Goal: Navigation & Orientation: Find specific page/section

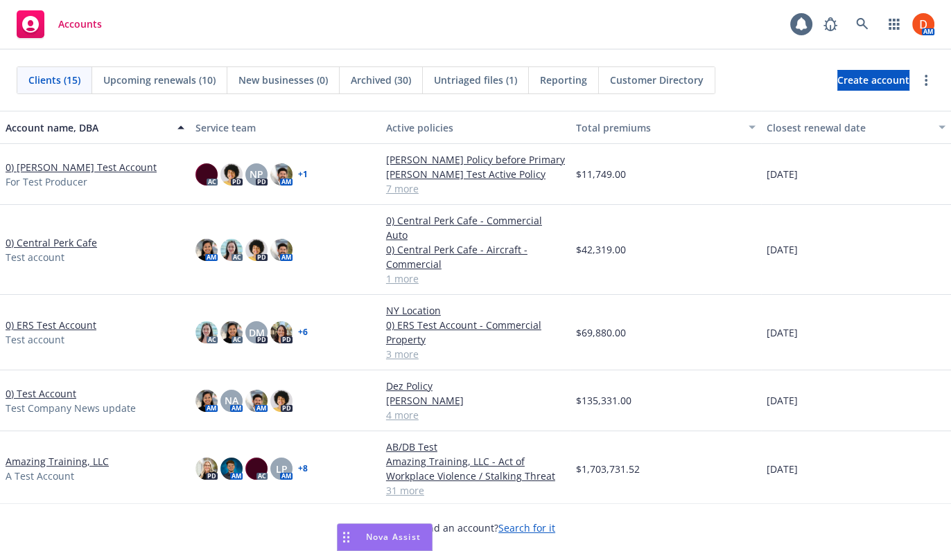
scroll to position [378, 0]
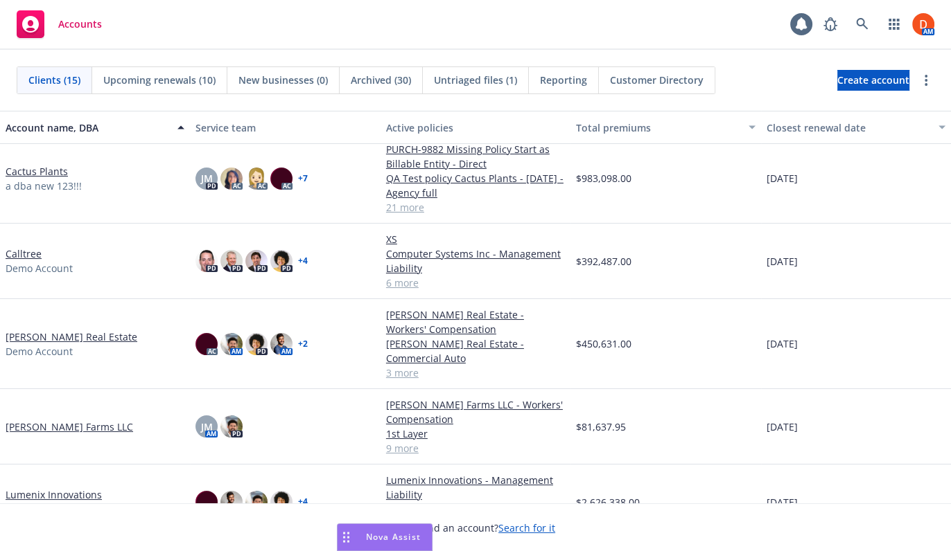
click at [35, 430] on link "Giusti Farms LLC" at bounding box center [69, 427] width 127 height 15
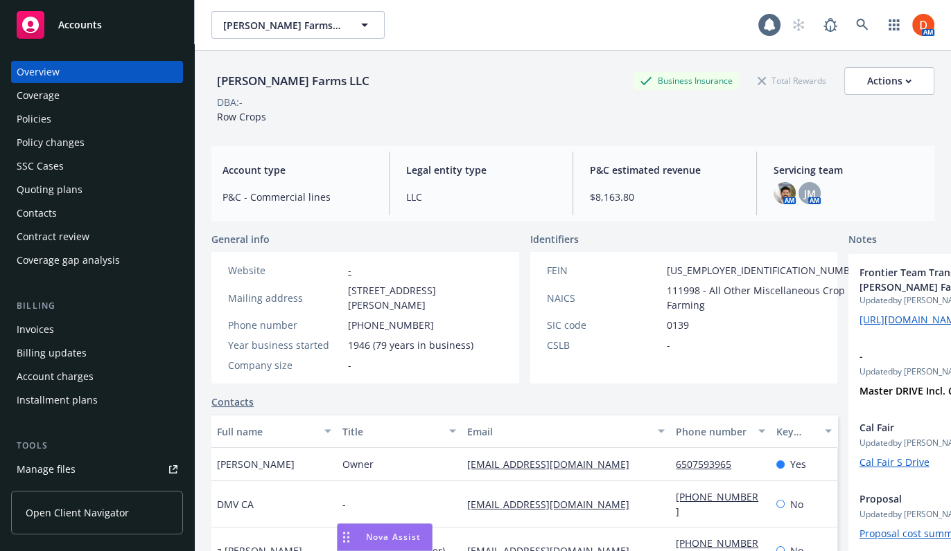
click at [118, 125] on div "Policies" at bounding box center [97, 119] width 161 height 22
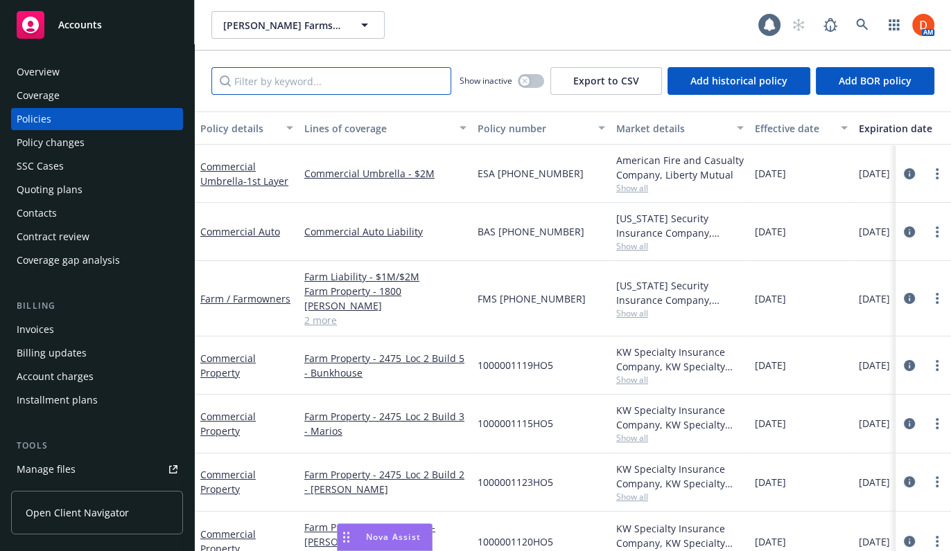
click at [294, 83] on input "Filter by keyword..." at bounding box center [331, 81] width 240 height 28
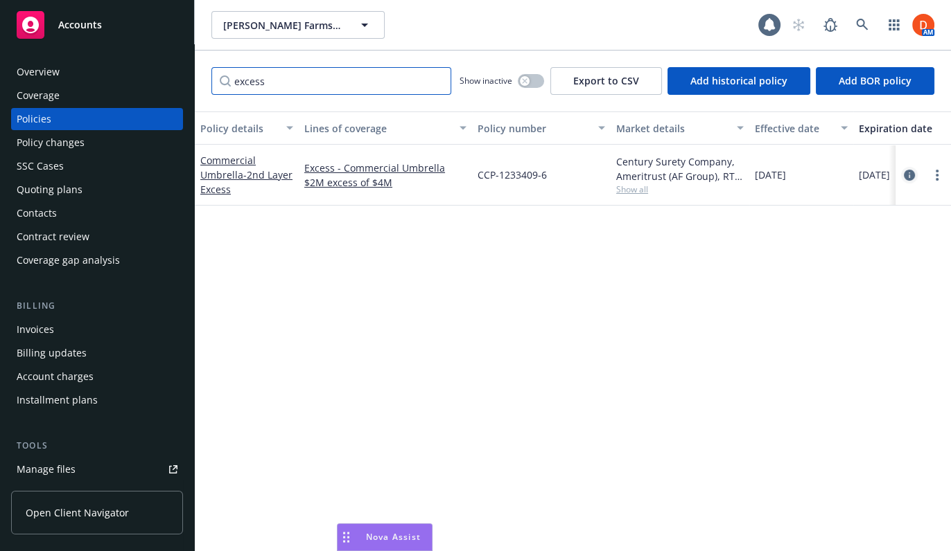
type input "excess"
click at [903, 170] on icon "circleInformation" at bounding box center [908, 175] width 11 height 11
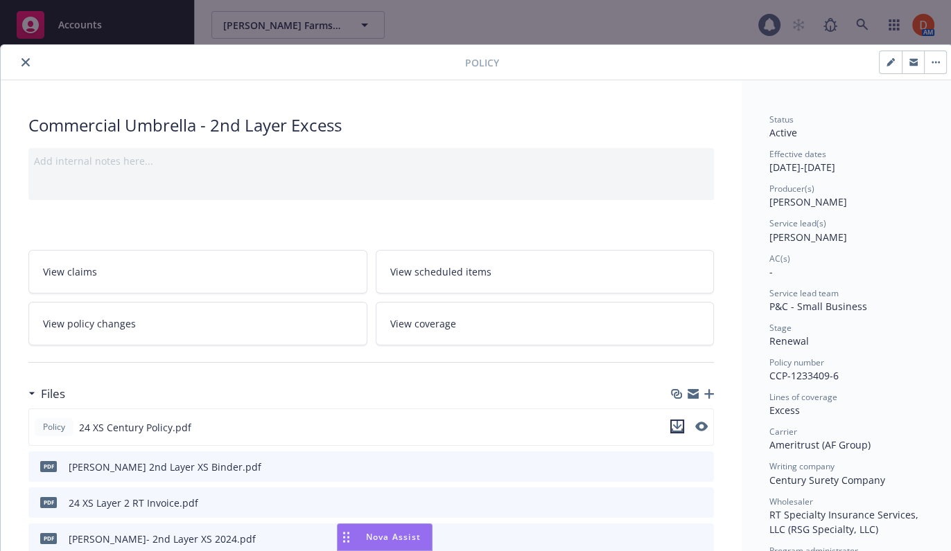
click at [678, 430] on icon "download file" at bounding box center [676, 426] width 11 height 11
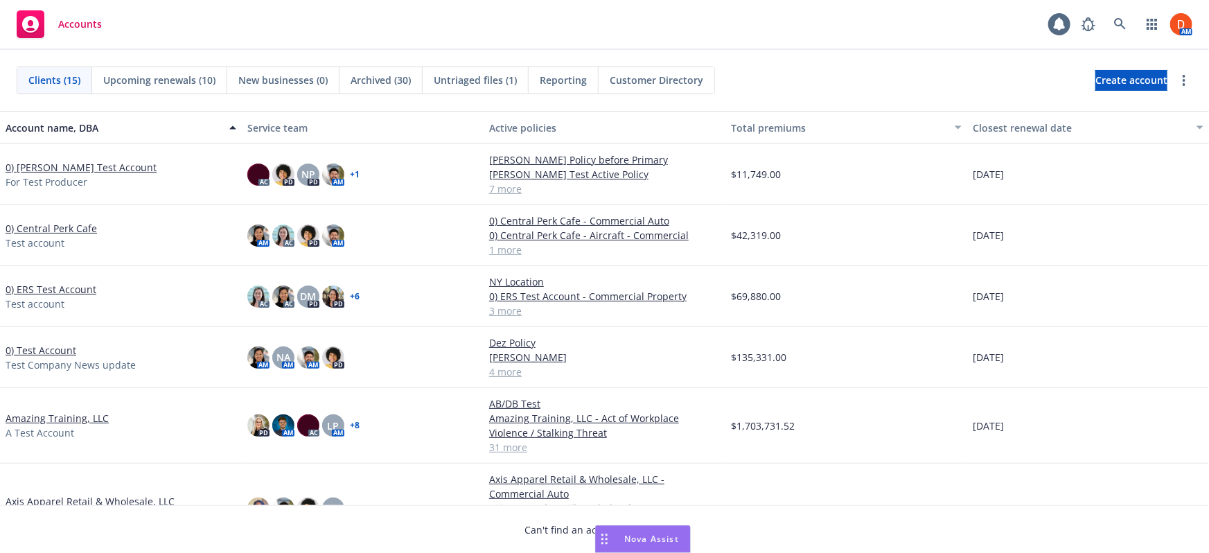
click at [640, 542] on span "Nova Assist" at bounding box center [651, 539] width 55 height 12
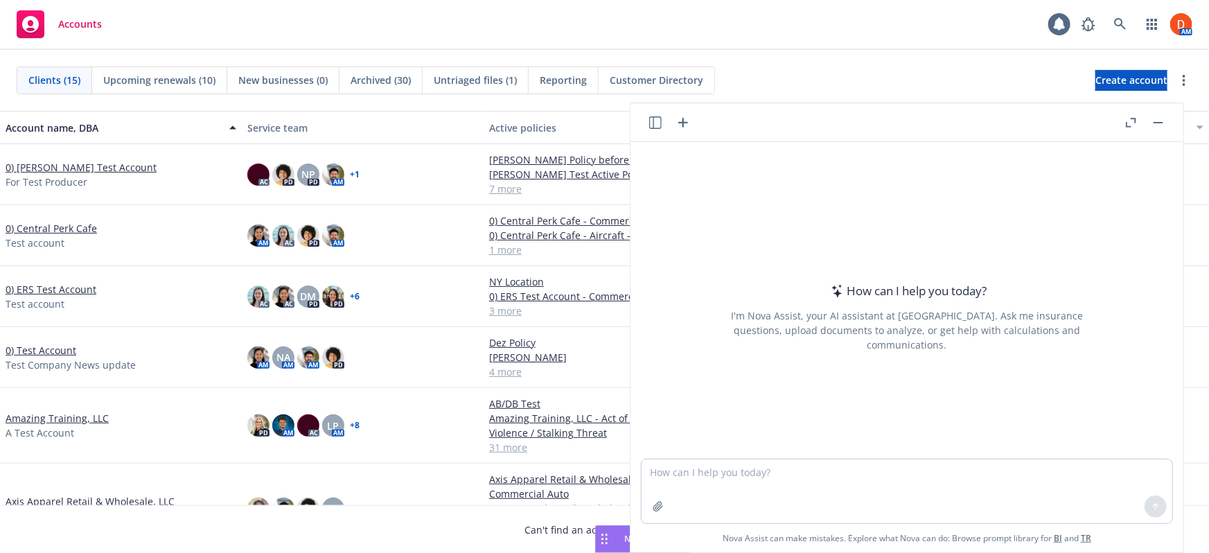
click at [1124, 122] on button "button" at bounding box center [1130, 122] width 17 height 17
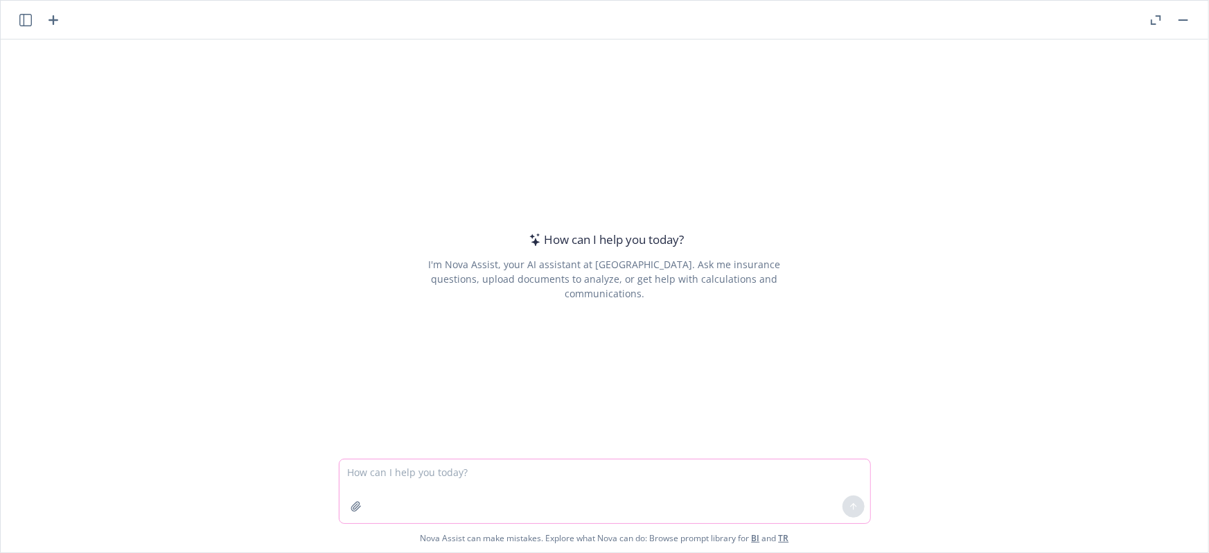
click at [477, 467] on textarea at bounding box center [604, 491] width 531 height 64
paste textarea "Nova, act as a lending risk management expert. Review the attached lending requ…"
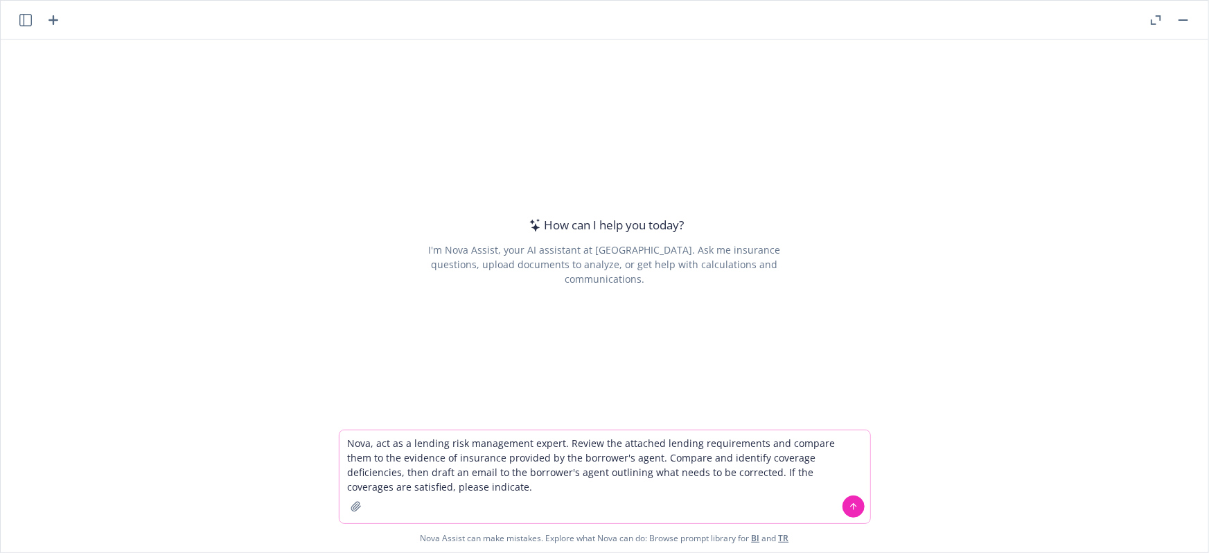
type textarea "Nova, act as a lending risk management expert. Review the attached lending requ…"
click at [849, 506] on icon at bounding box center [854, 507] width 10 height 10
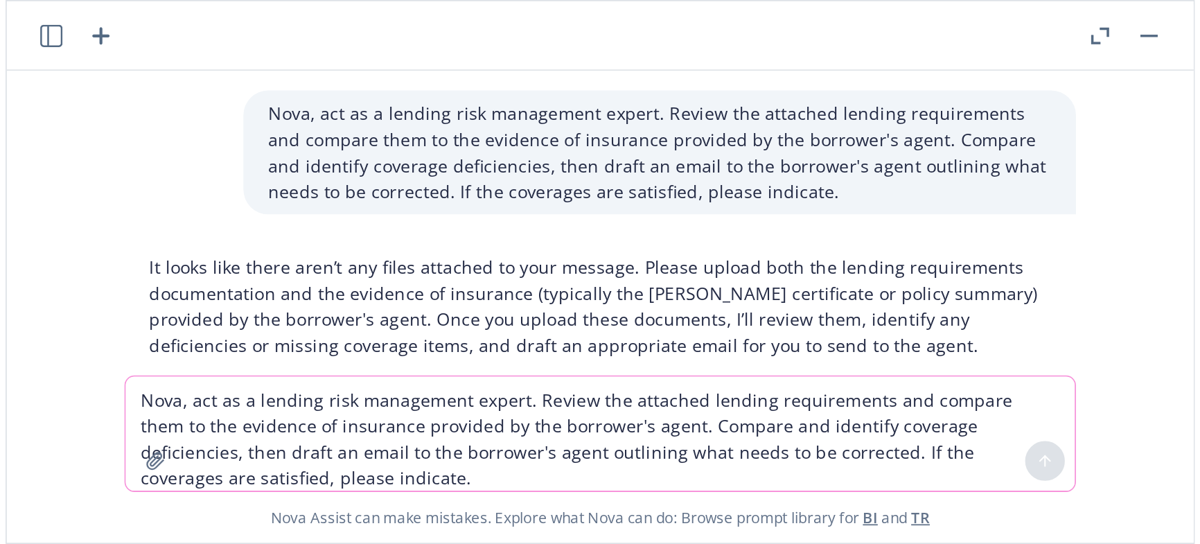
scroll to position [29, 0]
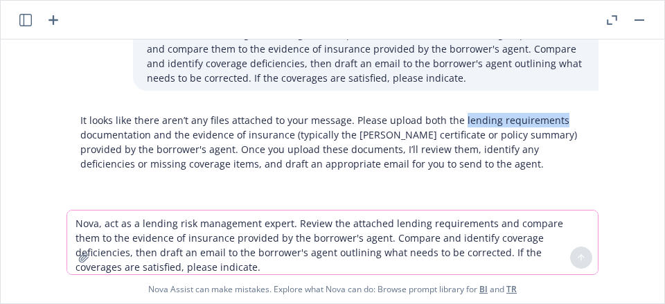
drag, startPoint x: 451, startPoint y: 121, endPoint x: 547, endPoint y: 118, distance: 96.3
click at [547, 118] on p "It looks like there aren’t any files attached to your message. Please upload bo…" at bounding box center [332, 142] width 504 height 58
copy p "lending requirements"
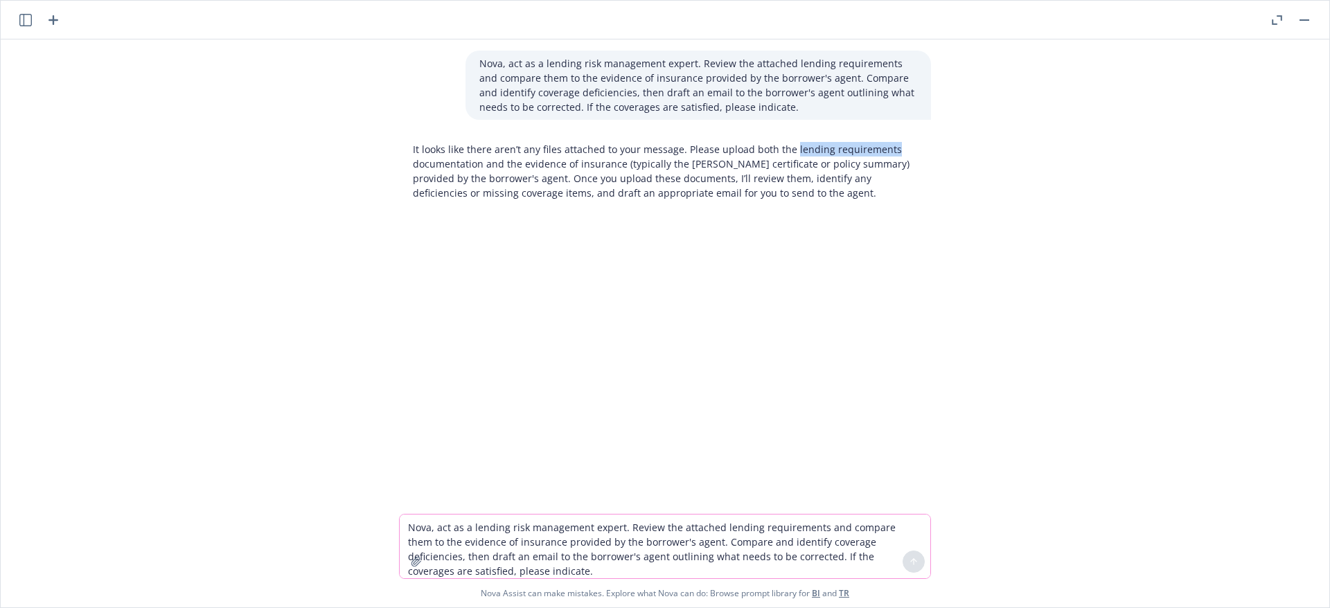
click at [1208, 24] on button "button" at bounding box center [1304, 20] width 17 height 17
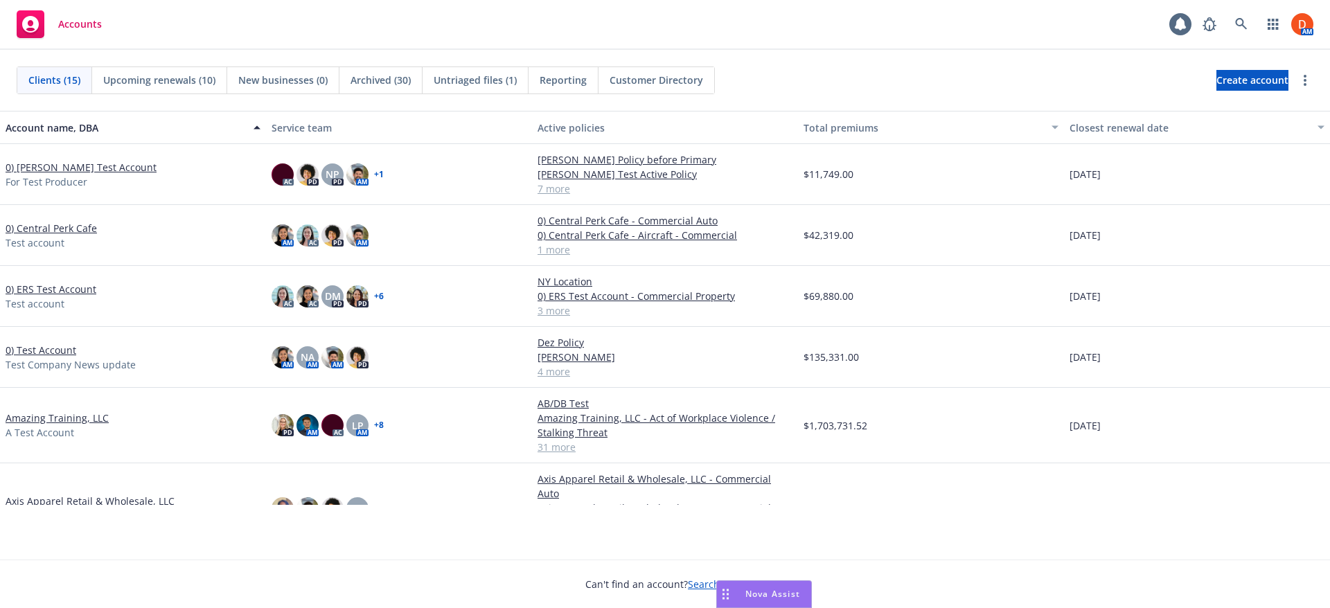
click at [24, 164] on link "0) Bruno's Test Account" at bounding box center [81, 167] width 151 height 15
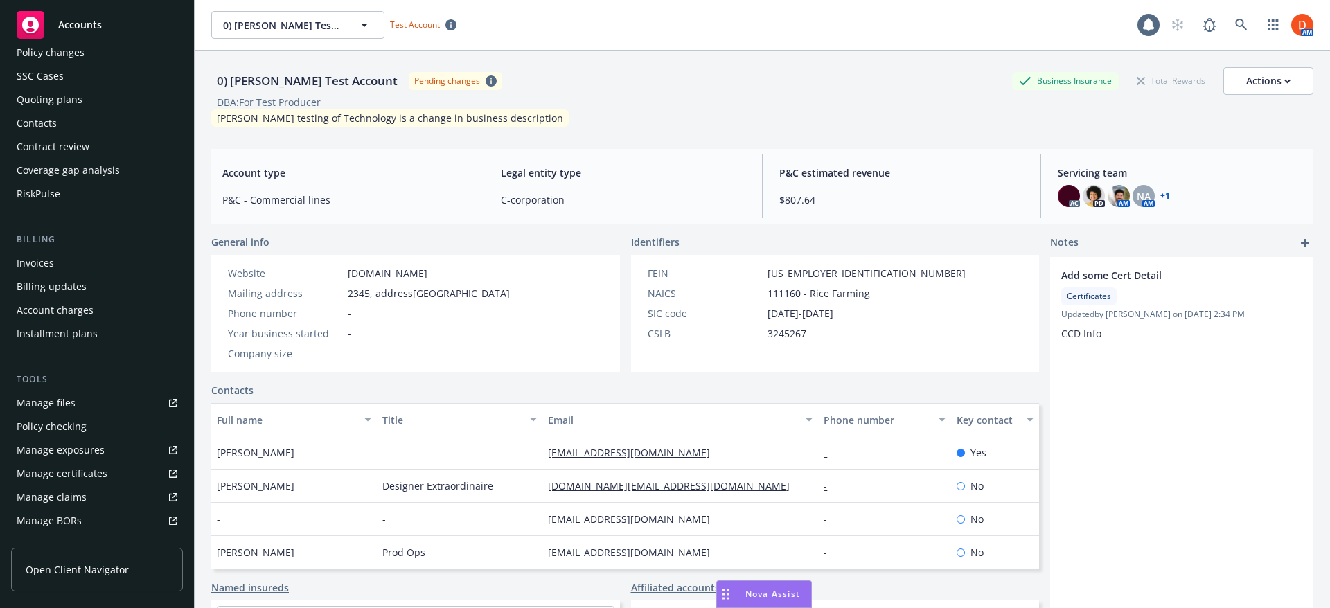
scroll to position [208, 0]
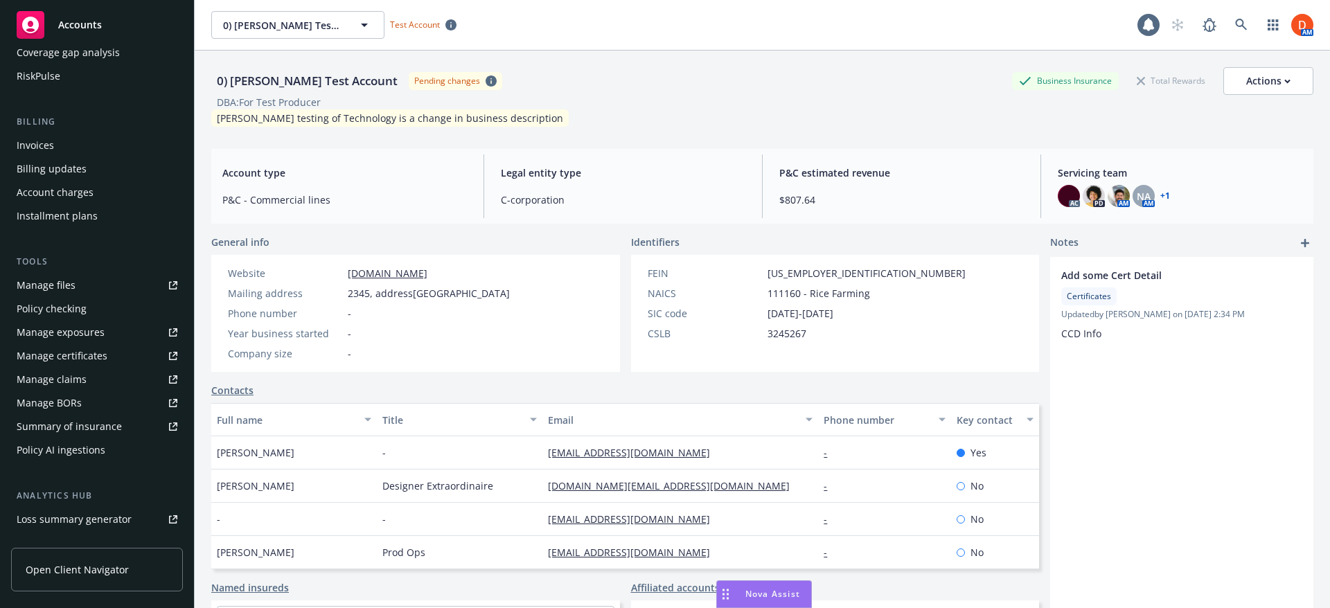
click at [105, 306] on div "Policy checking" at bounding box center [97, 309] width 161 height 22
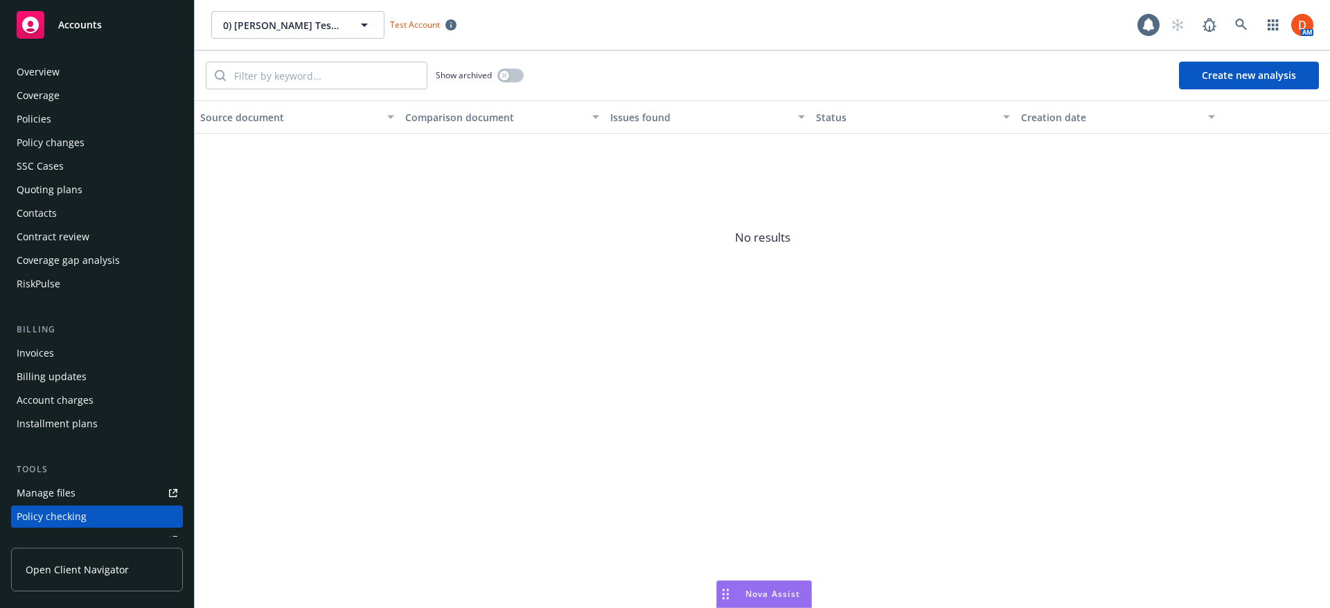
scroll to position [191, 0]
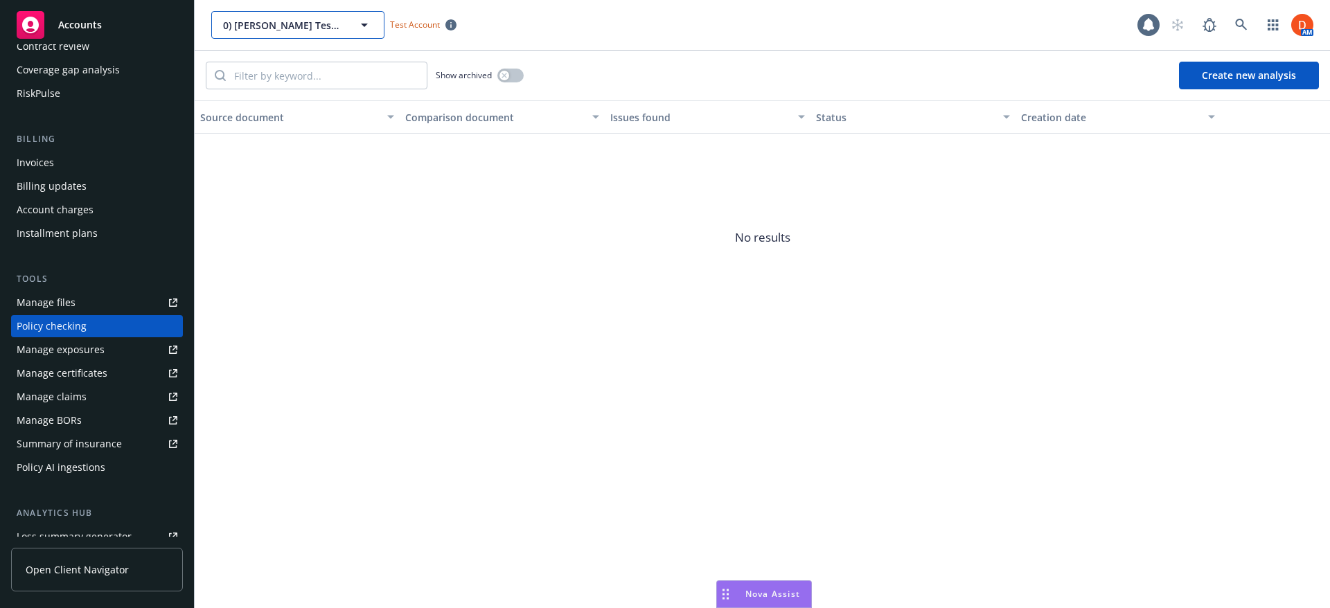
click at [299, 16] on button "0) Bruno's Test Account" at bounding box center [297, 25] width 173 height 28
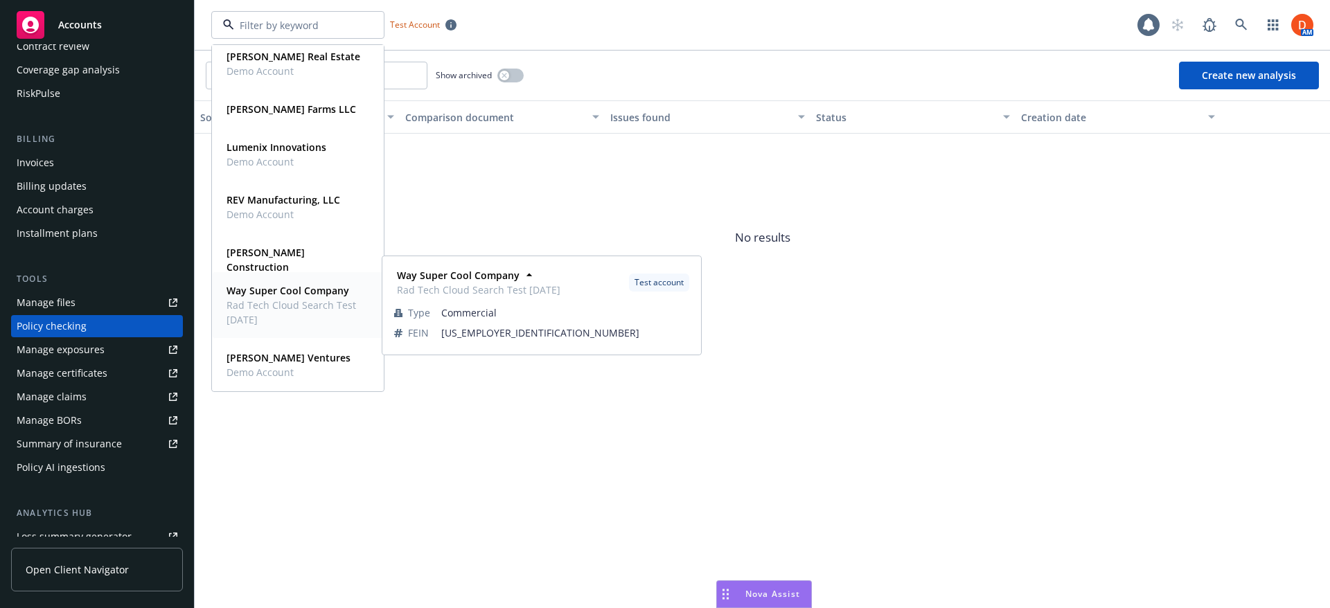
scroll to position [374, 0]
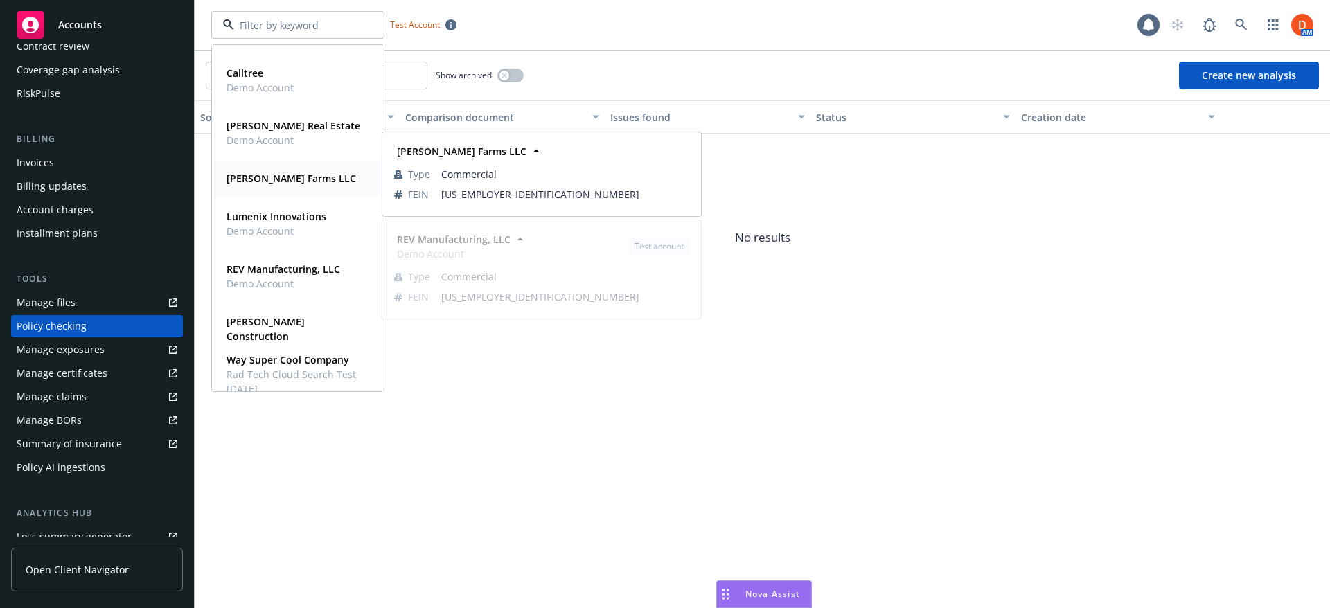
click at [288, 179] on strong "Giusti Farms LLC" at bounding box center [292, 178] width 130 height 13
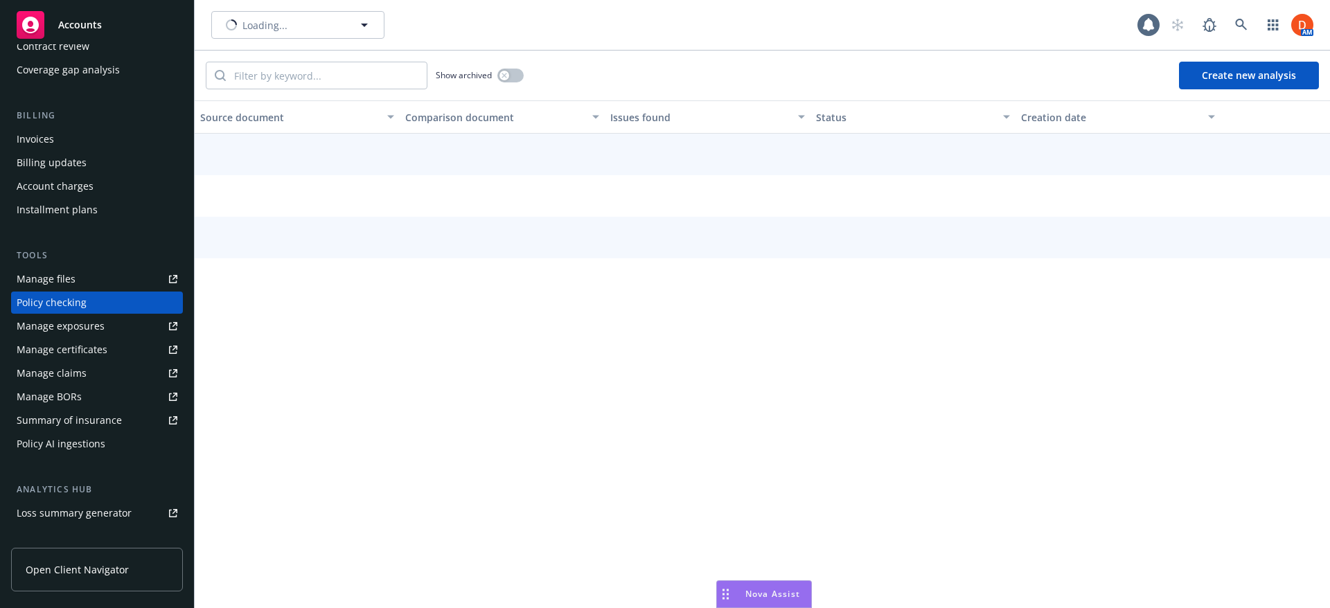
scroll to position [167, 0]
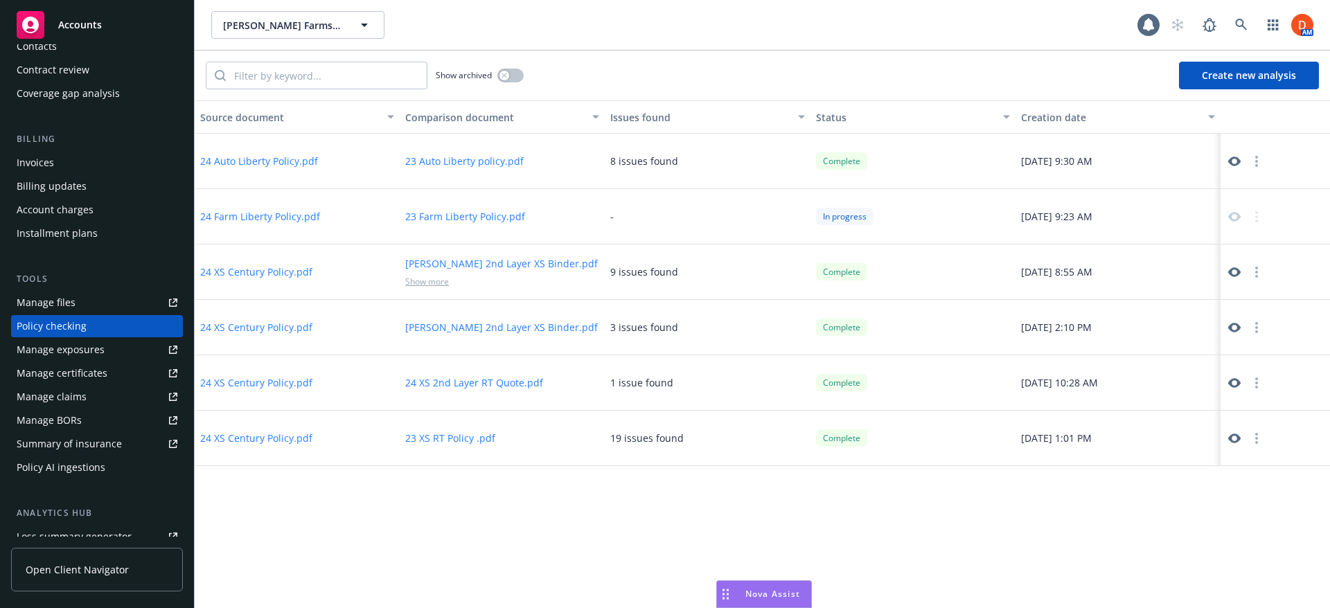
click at [1208, 319] on link at bounding box center [1234, 327] width 17 height 17
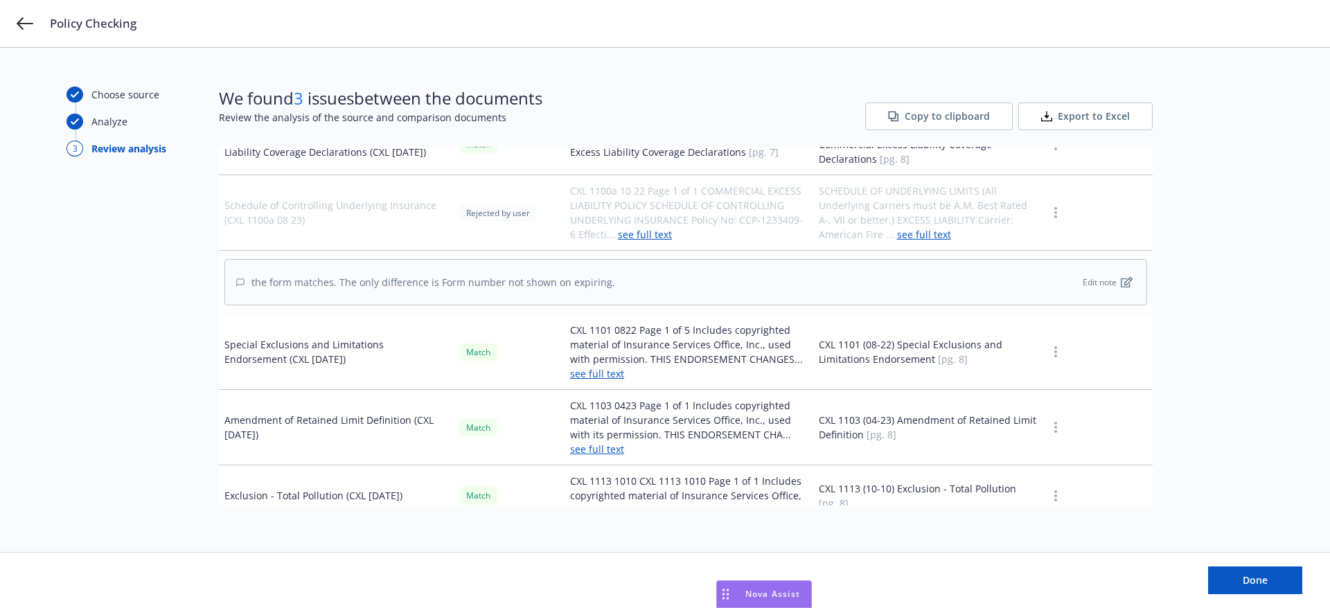
scroll to position [2148, 0]
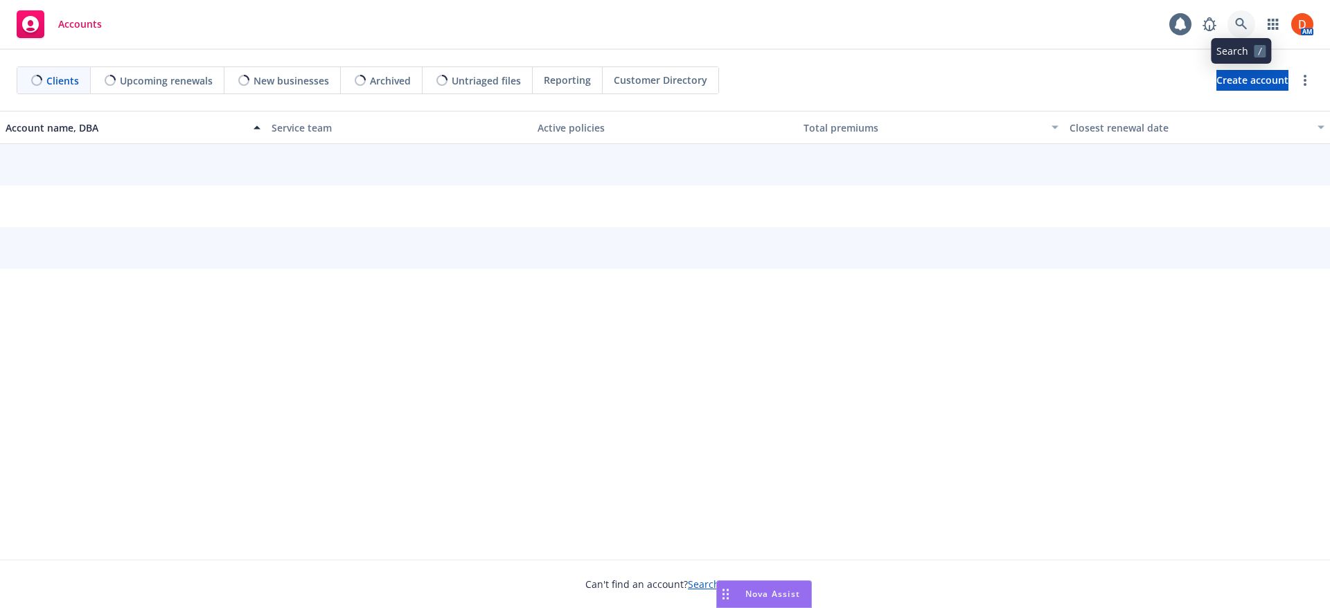
click at [1237, 16] on link at bounding box center [1242, 24] width 28 height 28
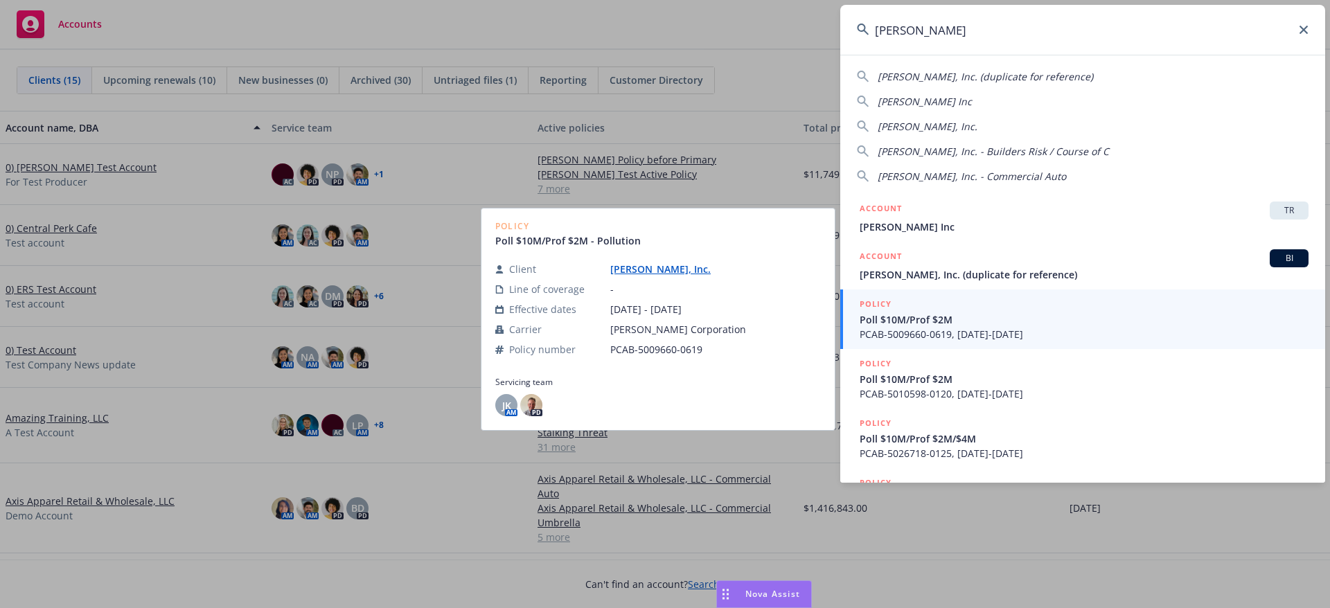
type input "gordon n"
click at [1075, 326] on span "Poll $10M/Prof $2M" at bounding box center [1084, 319] width 449 height 15
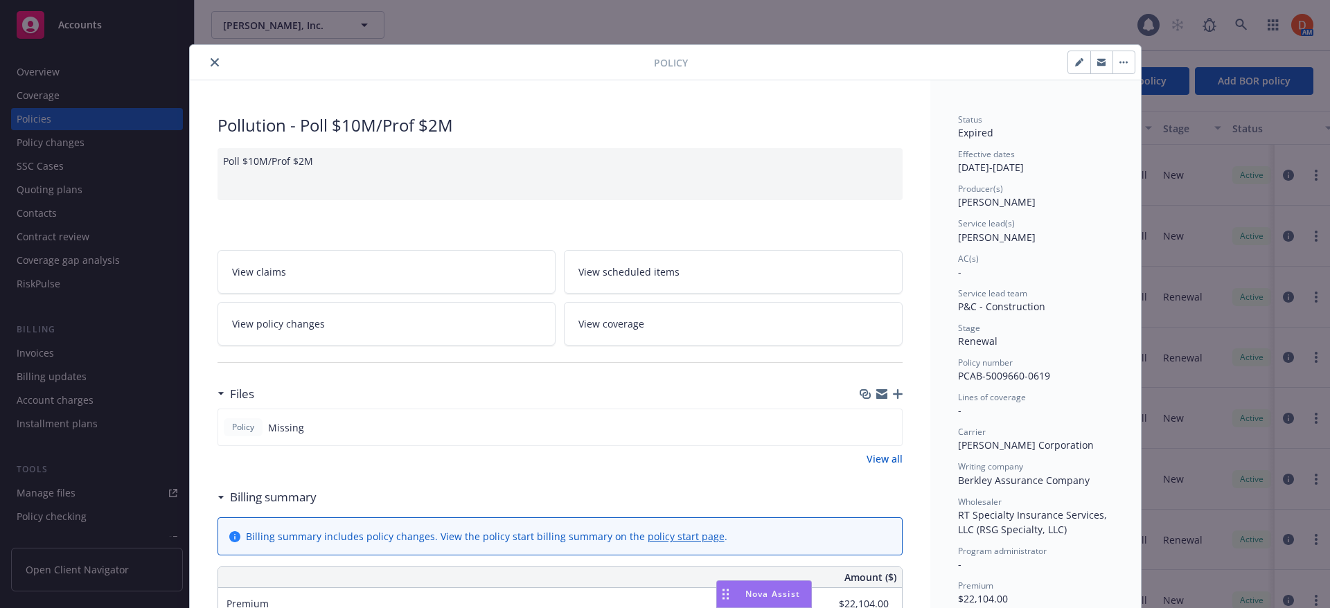
click at [214, 65] on button "close" at bounding box center [214, 62] width 17 height 17
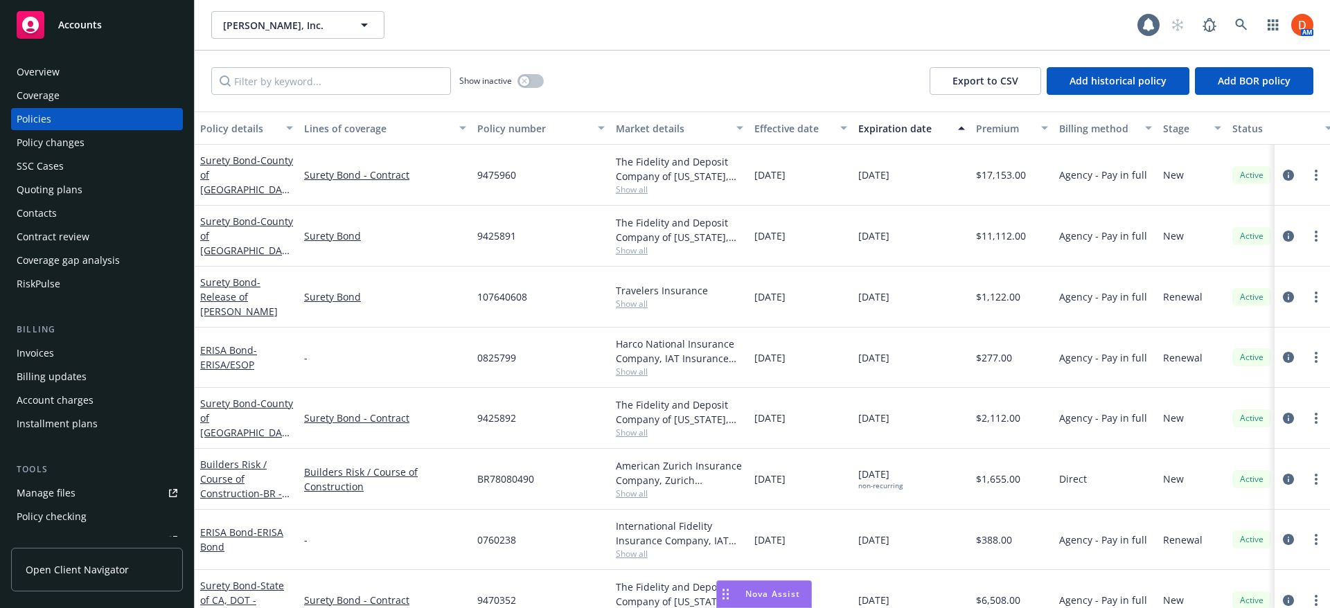
click at [81, 76] on div "Overview" at bounding box center [97, 72] width 161 height 22
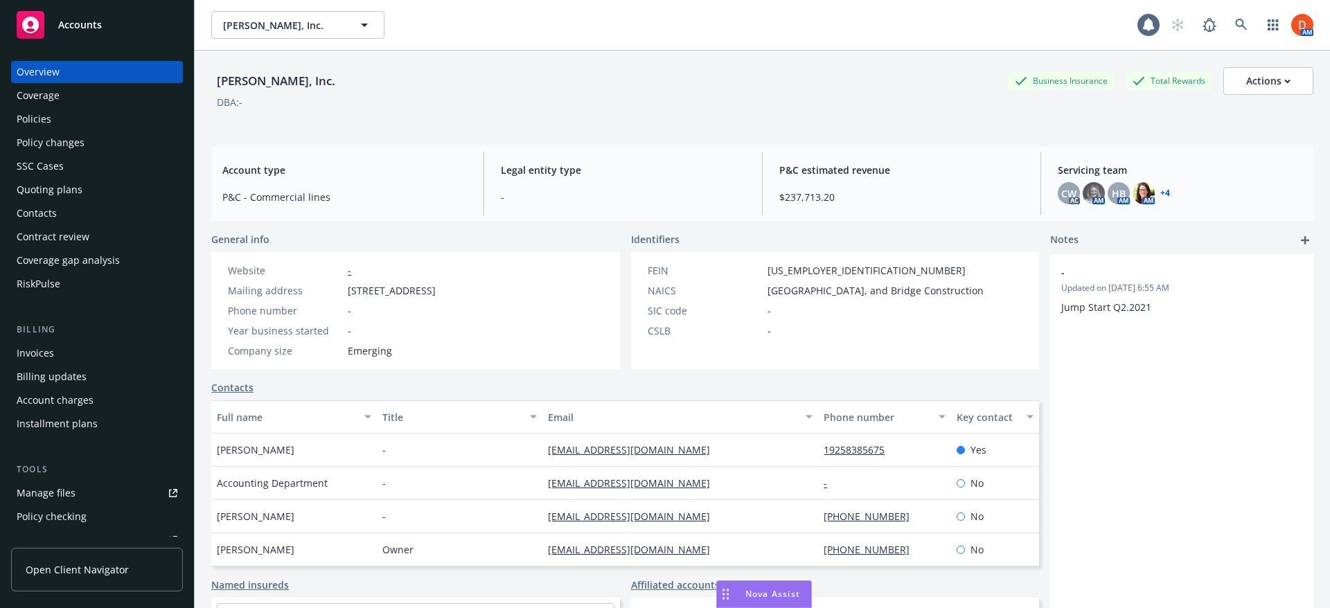
click at [1160, 193] on link "+ 4" at bounding box center [1165, 193] width 10 height 8
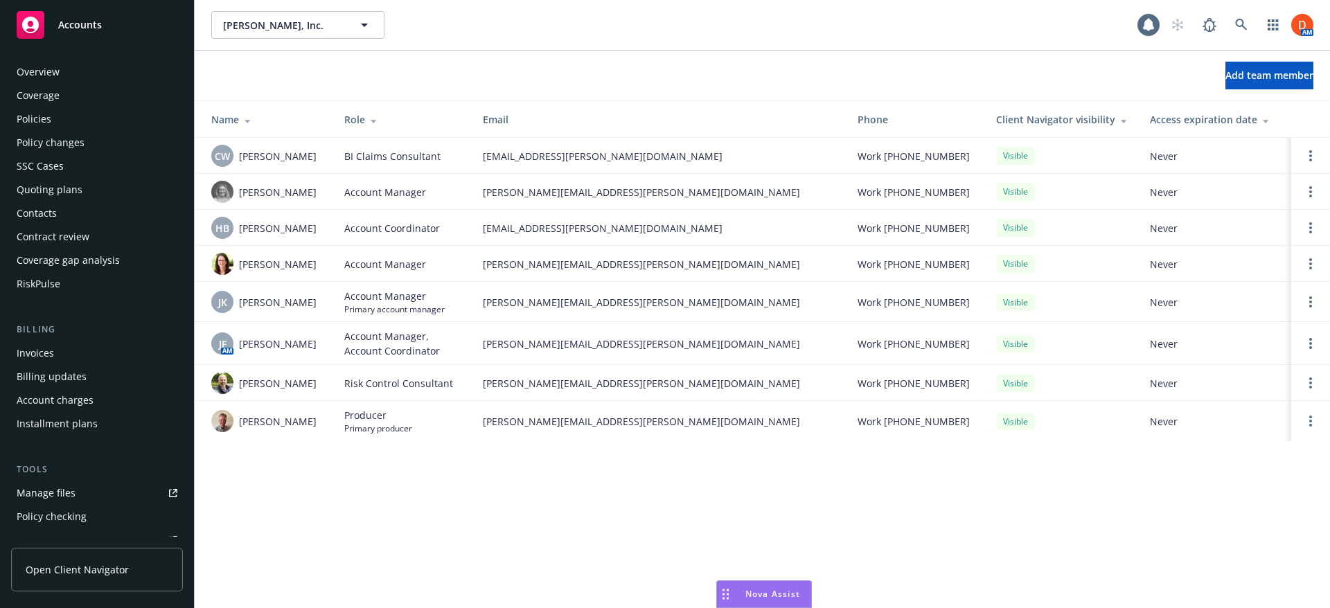
click at [109, 66] on div "Overview" at bounding box center [97, 72] width 161 height 22
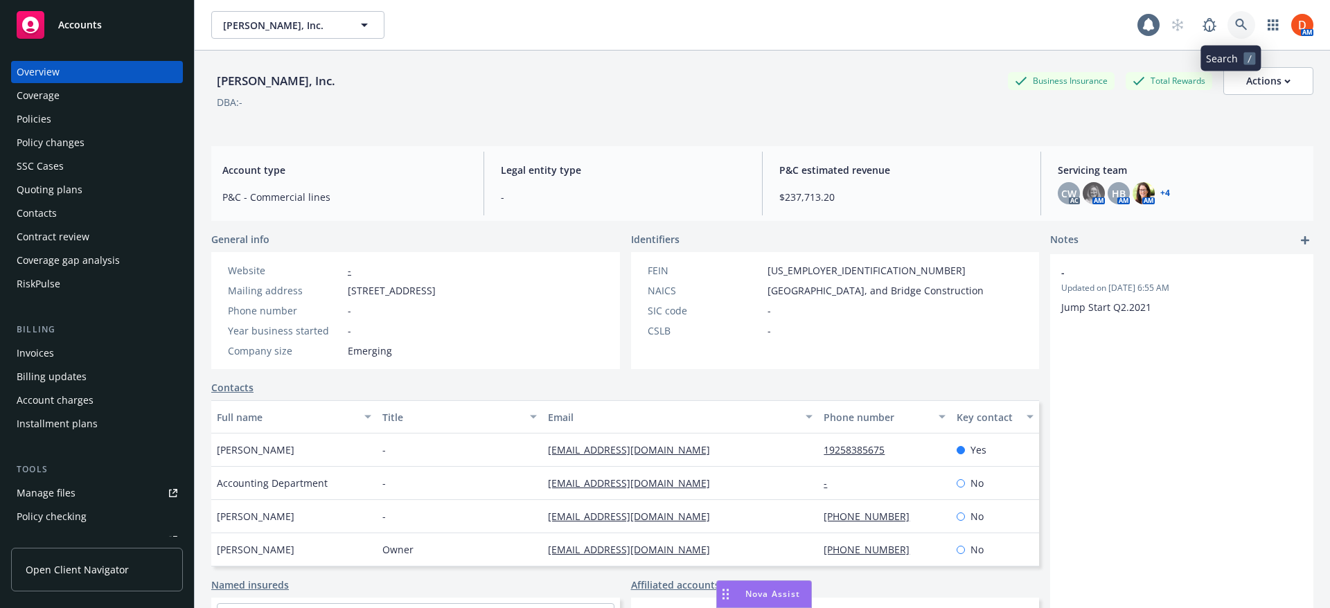
click at [1235, 28] on icon at bounding box center [1241, 25] width 12 height 12
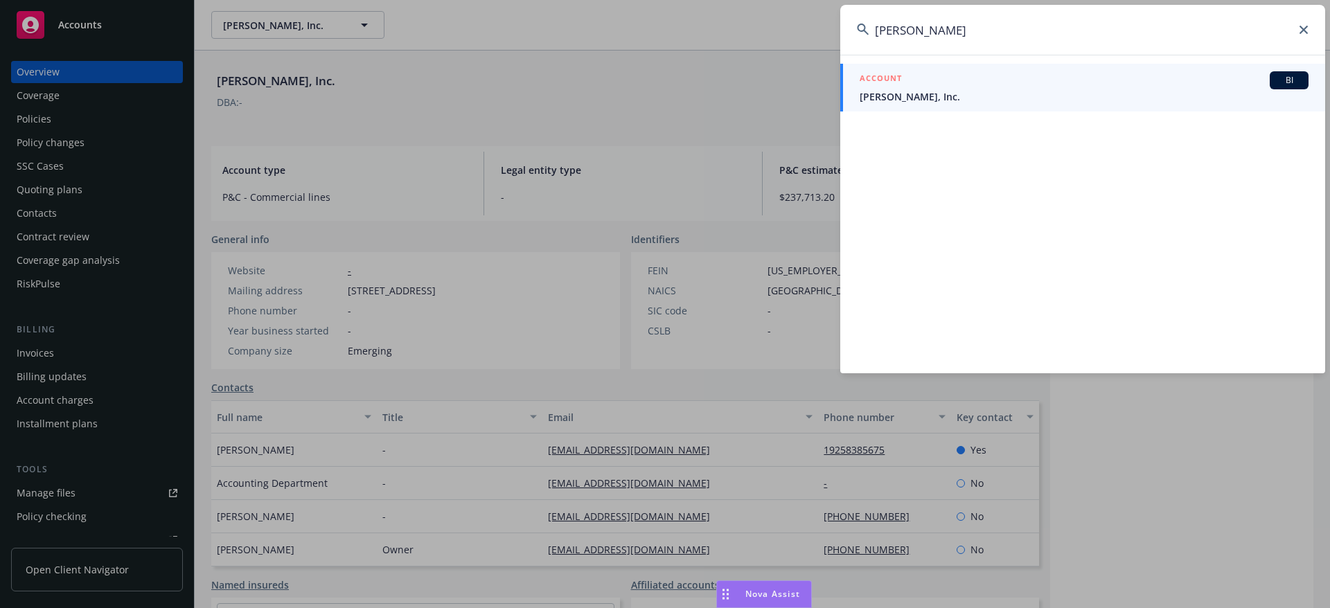
type input "[PERSON_NAME]"
click at [1130, 99] on span "[PERSON_NAME], Inc." at bounding box center [1084, 96] width 449 height 15
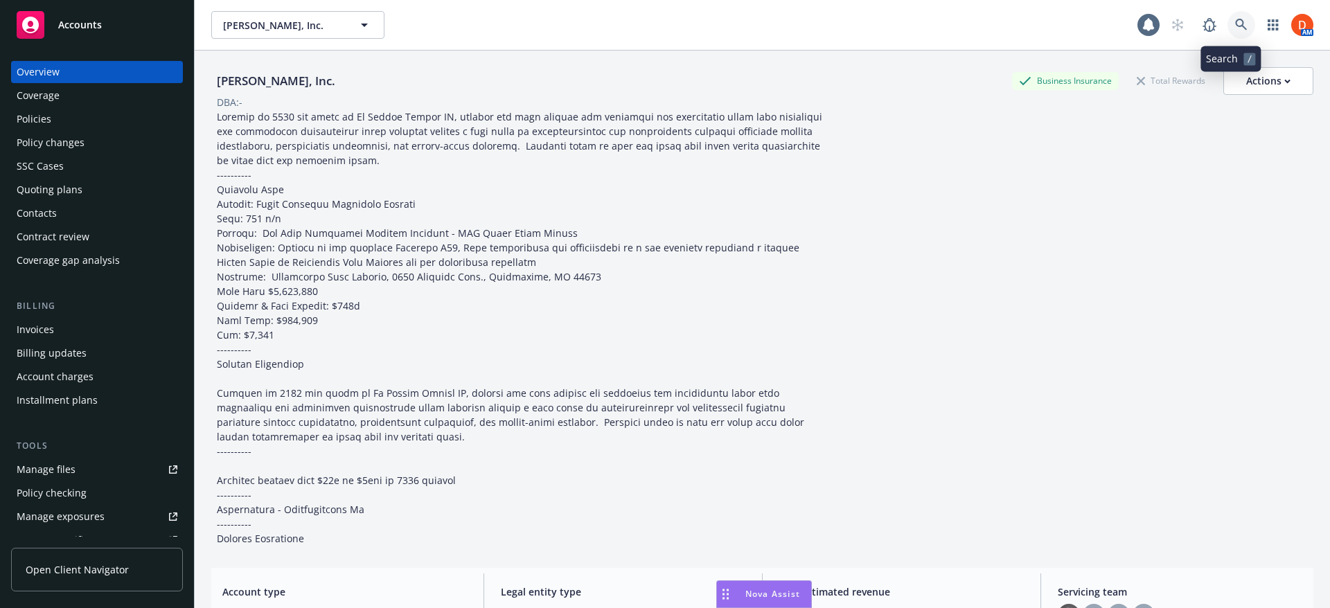
click at [1235, 26] on icon at bounding box center [1241, 25] width 12 height 12
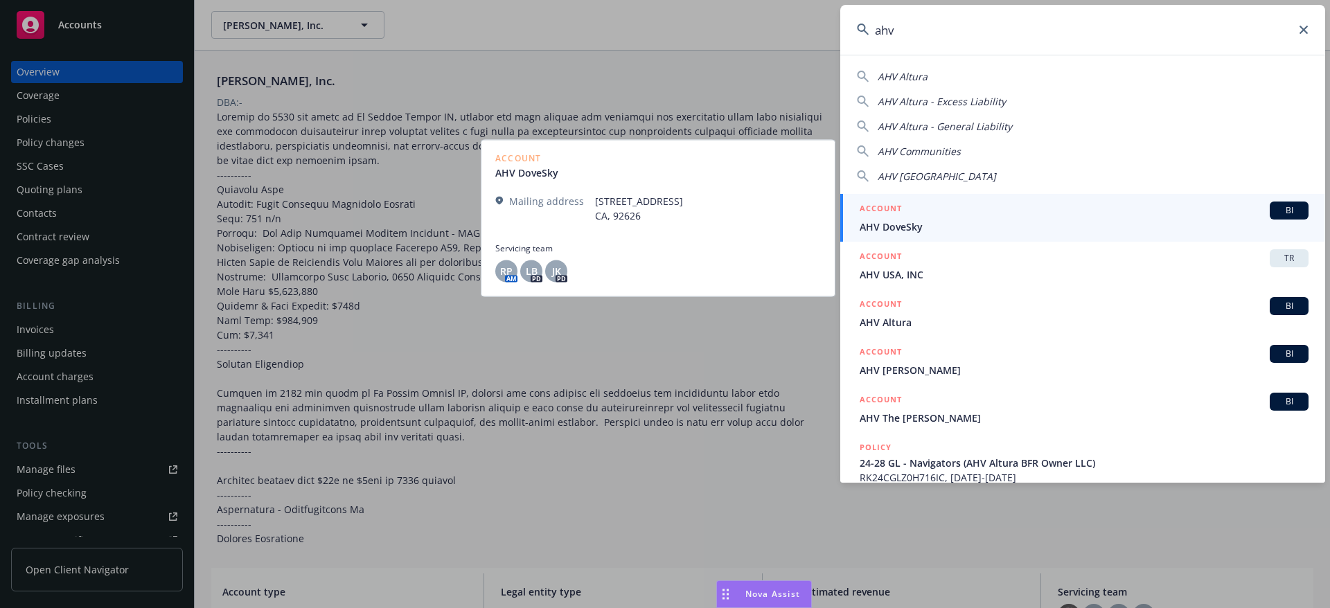
type input "ahv"
click at [978, 218] on div "ACCOUNT BI" at bounding box center [1084, 211] width 449 height 18
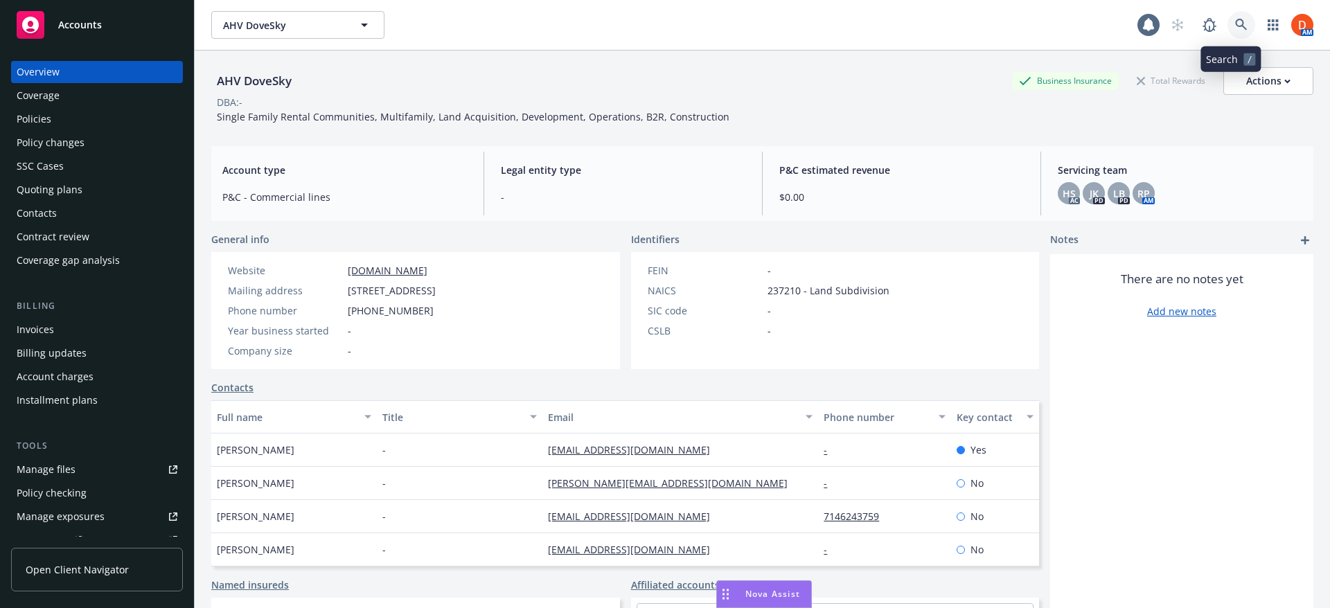
click at [1235, 30] on icon at bounding box center [1241, 25] width 12 height 12
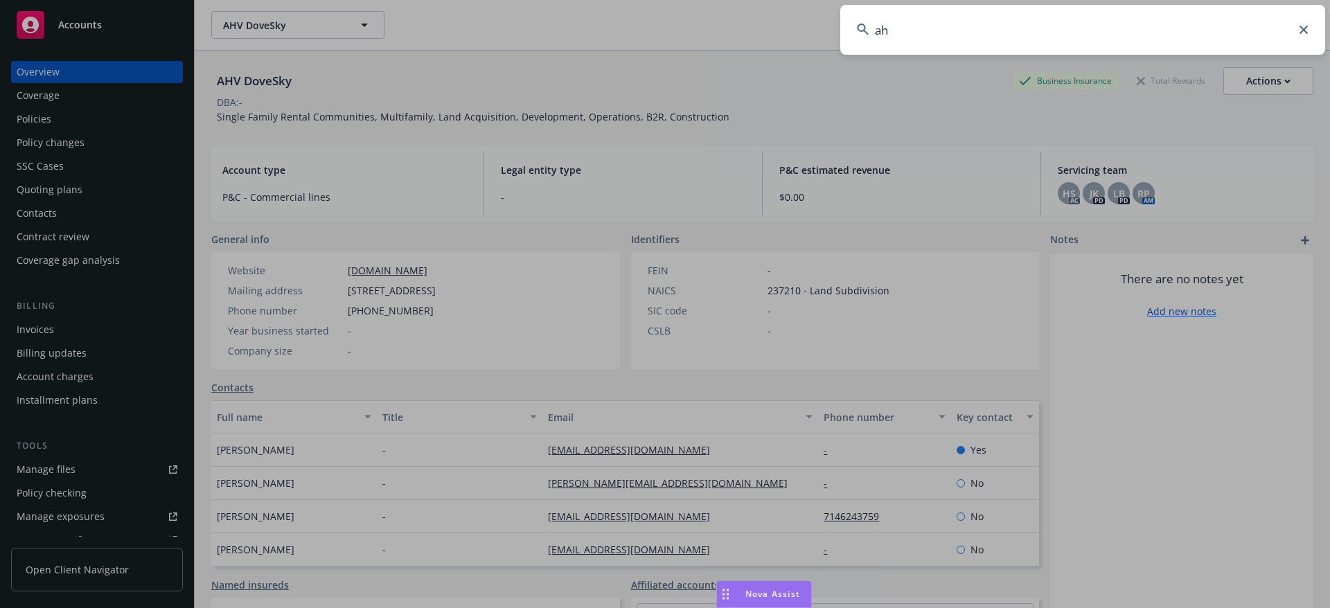
type input "ahv"
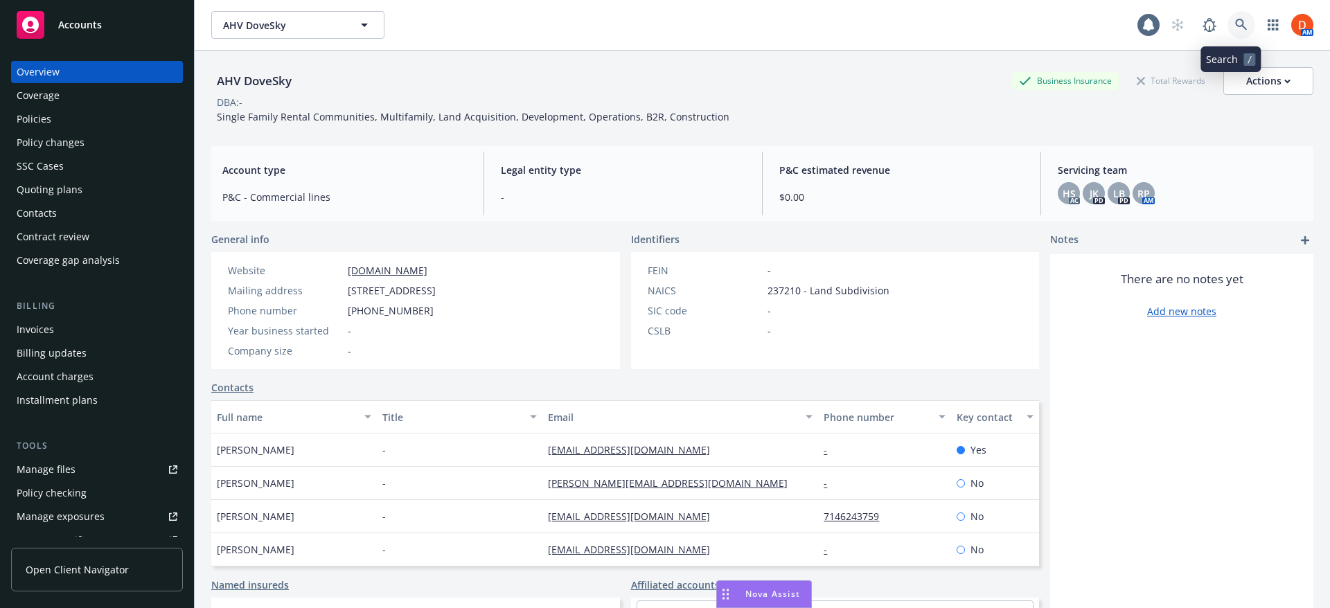
click at [1235, 28] on icon at bounding box center [1241, 25] width 12 height 12
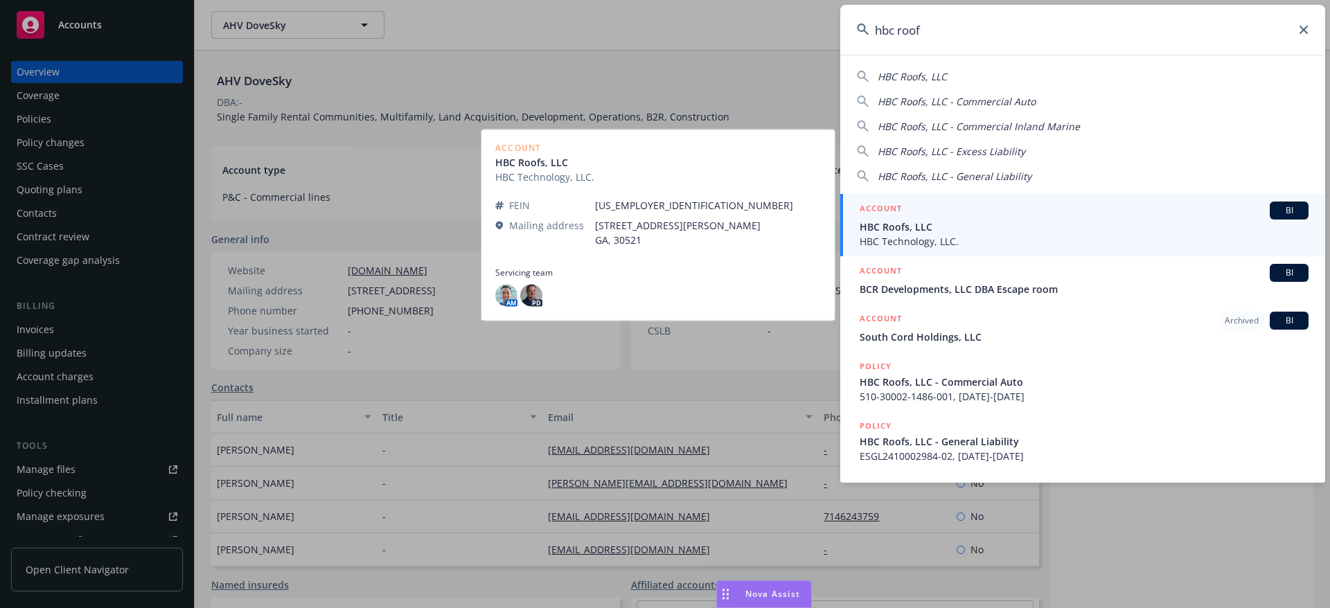
type input "hbc roof"
click at [962, 219] on div "ACCOUNT BI" at bounding box center [1084, 211] width 449 height 18
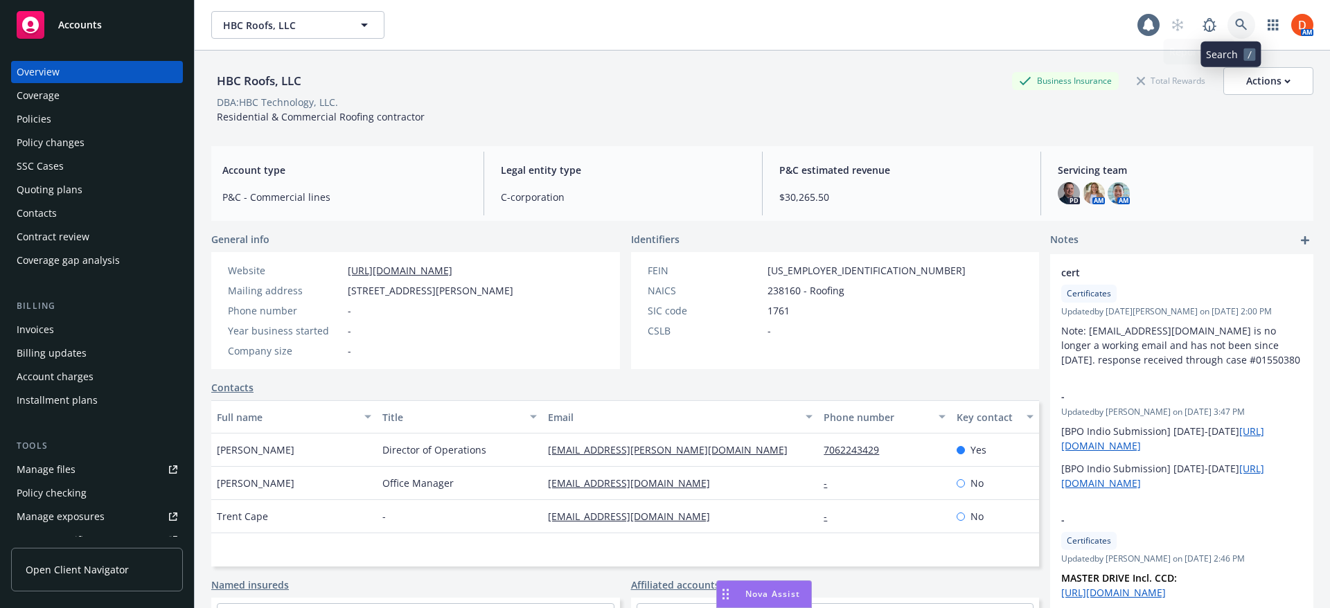
click at [1235, 19] on icon at bounding box center [1241, 25] width 12 height 12
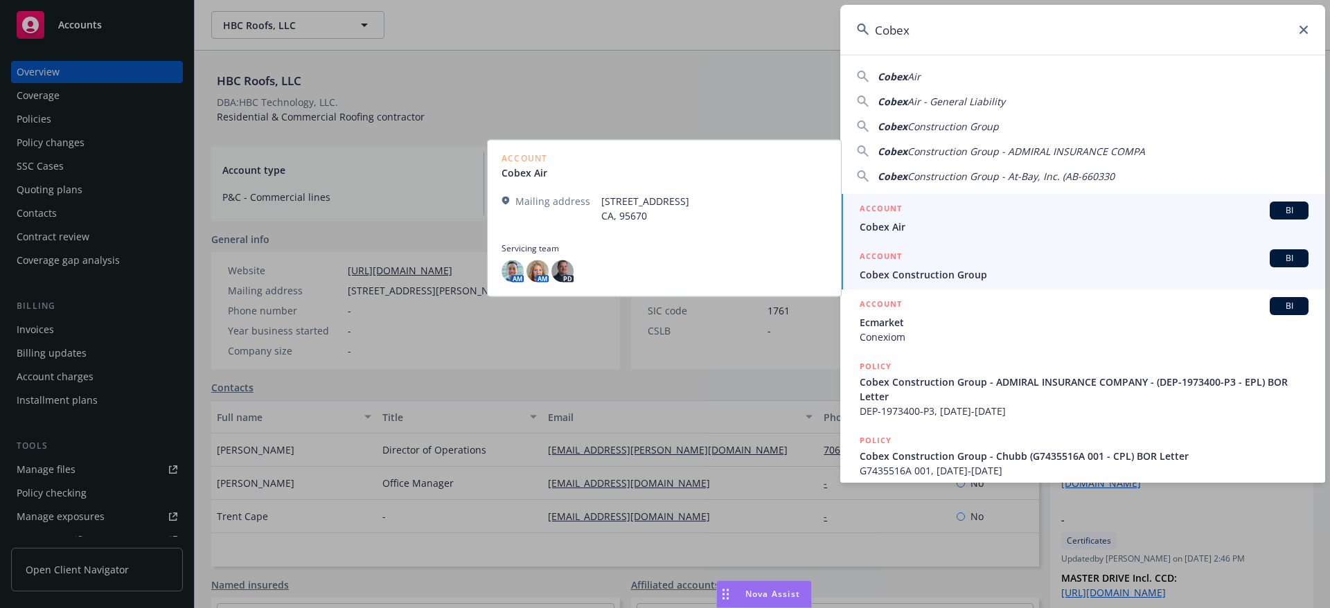
type input "Cobex"
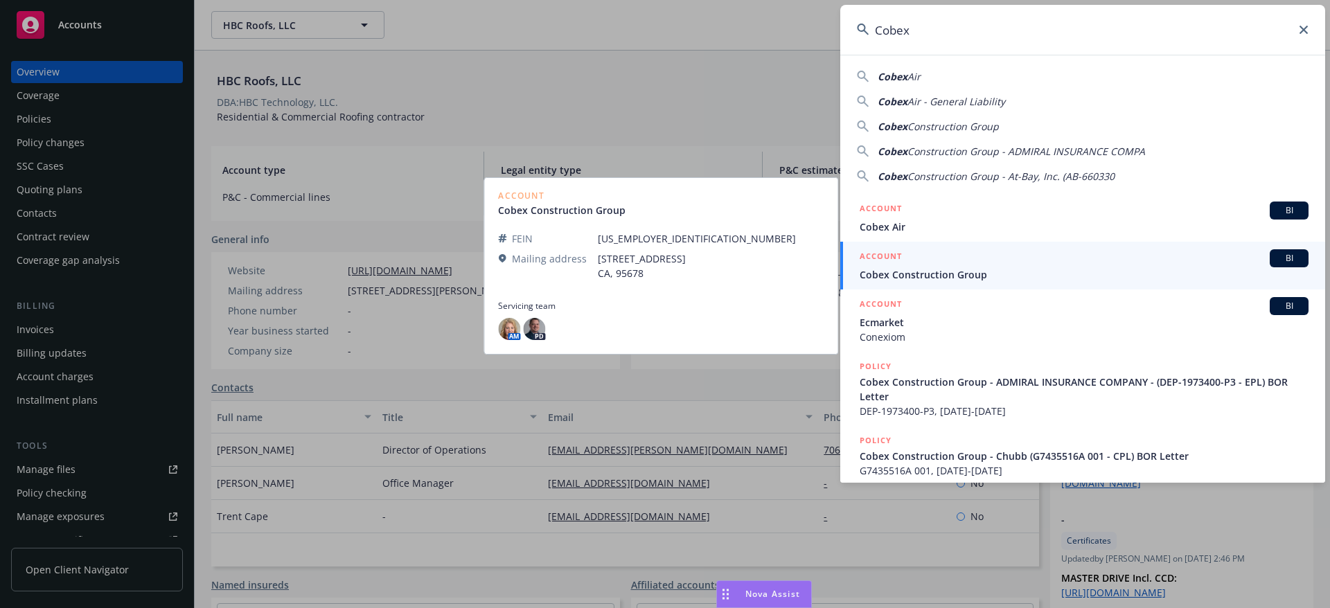
click at [967, 274] on span "Cobex Construction Group" at bounding box center [1084, 274] width 449 height 15
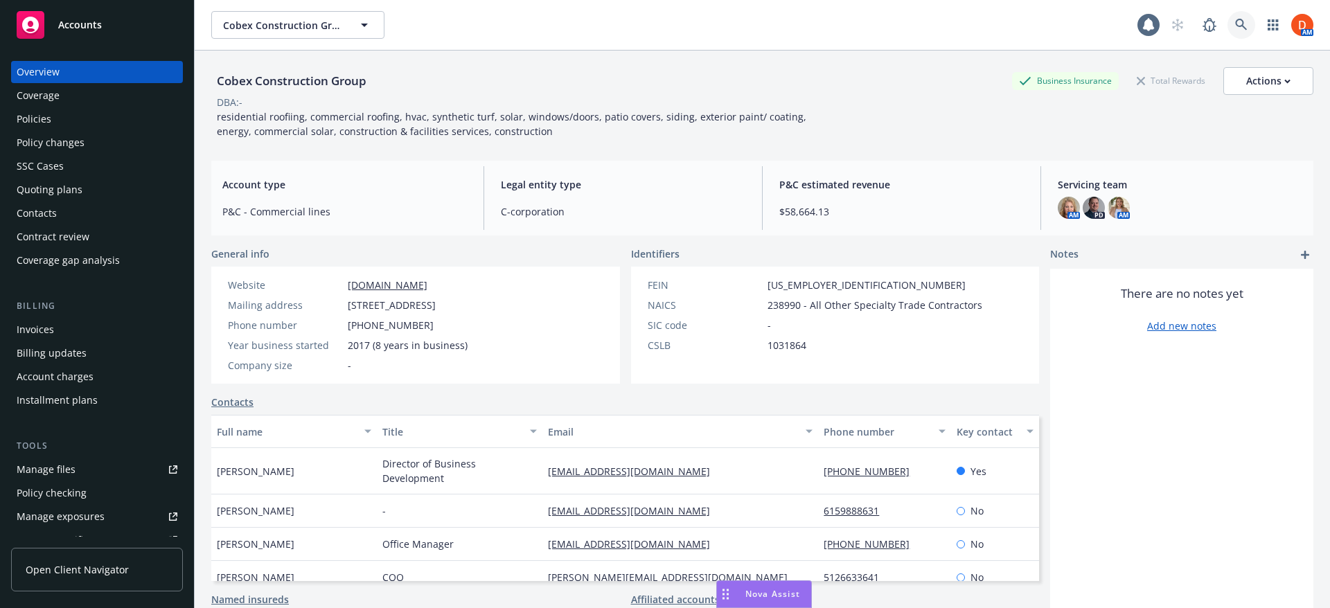
click at [1235, 23] on icon at bounding box center [1241, 25] width 12 height 12
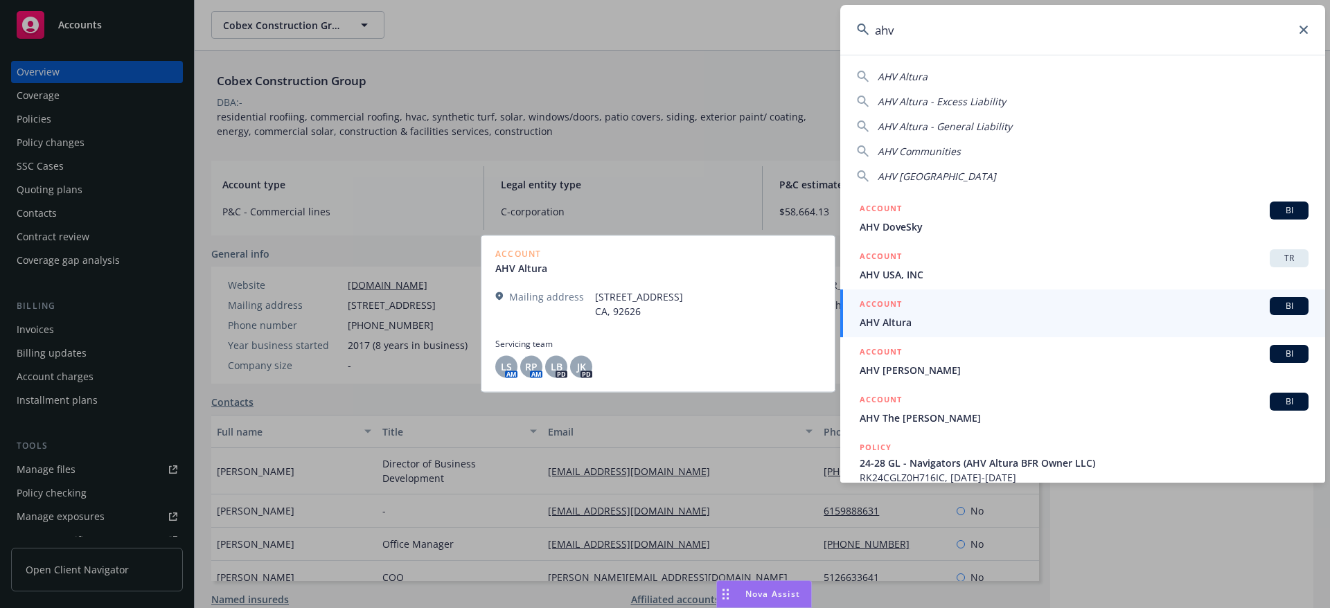
type input "ahv"
click at [1086, 315] on span "AHV Altura" at bounding box center [1084, 322] width 449 height 15
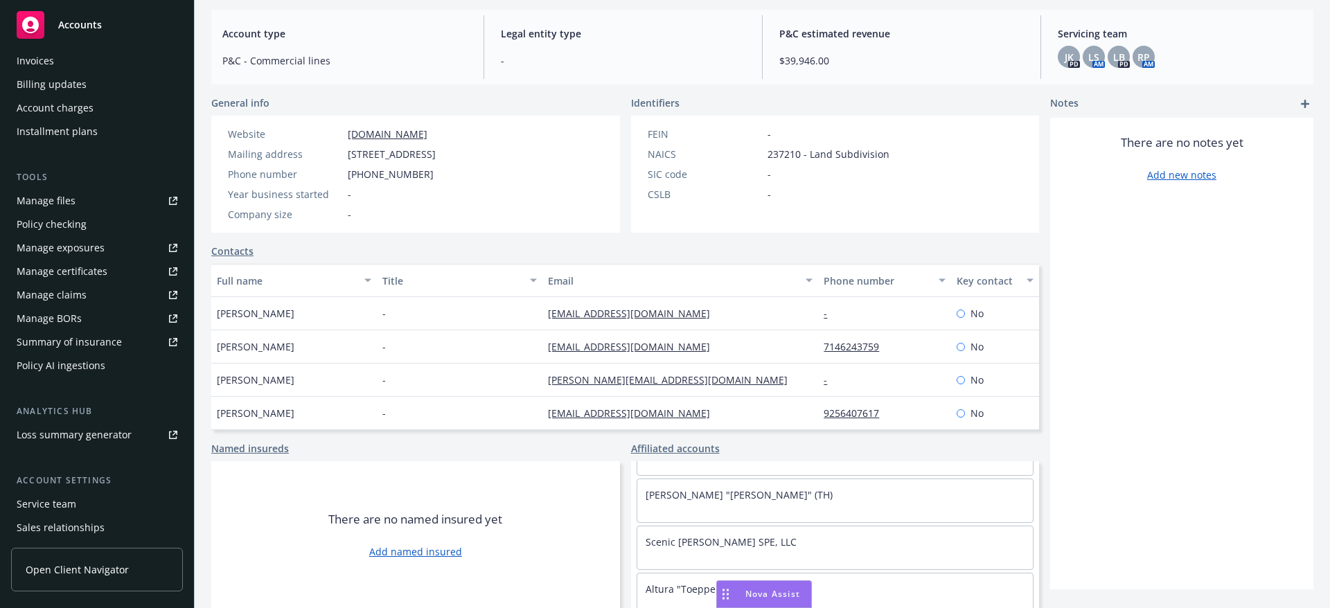
scroll to position [342, 0]
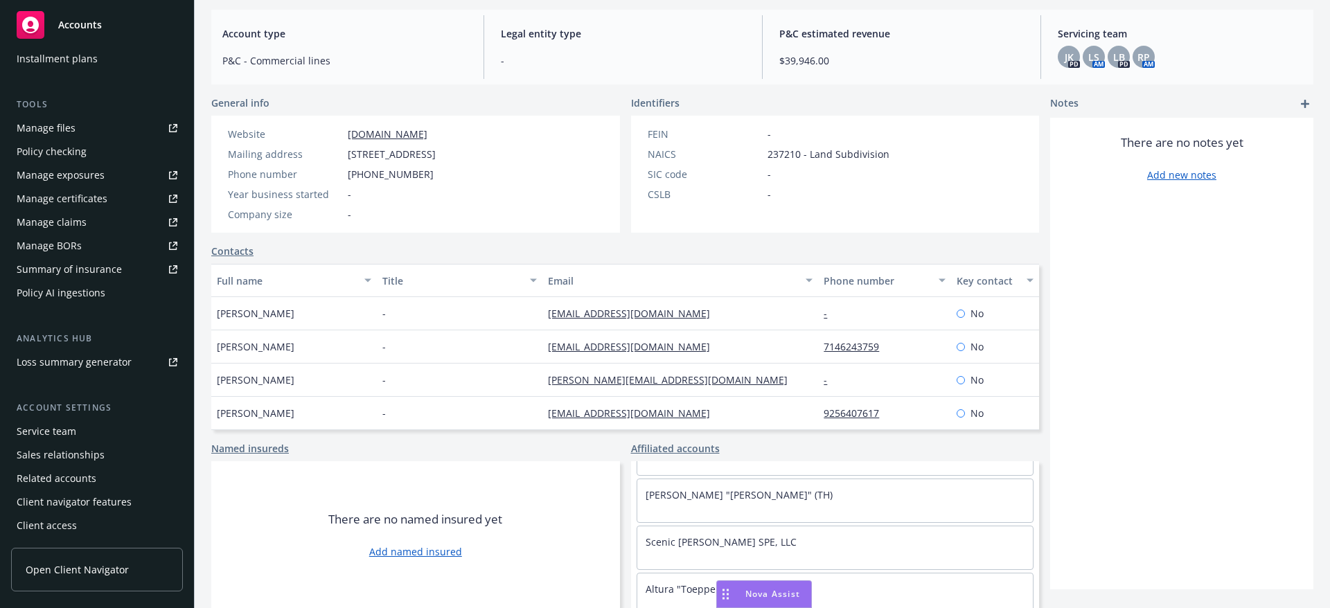
click at [105, 477] on div "Related accounts" at bounding box center [97, 479] width 161 height 22
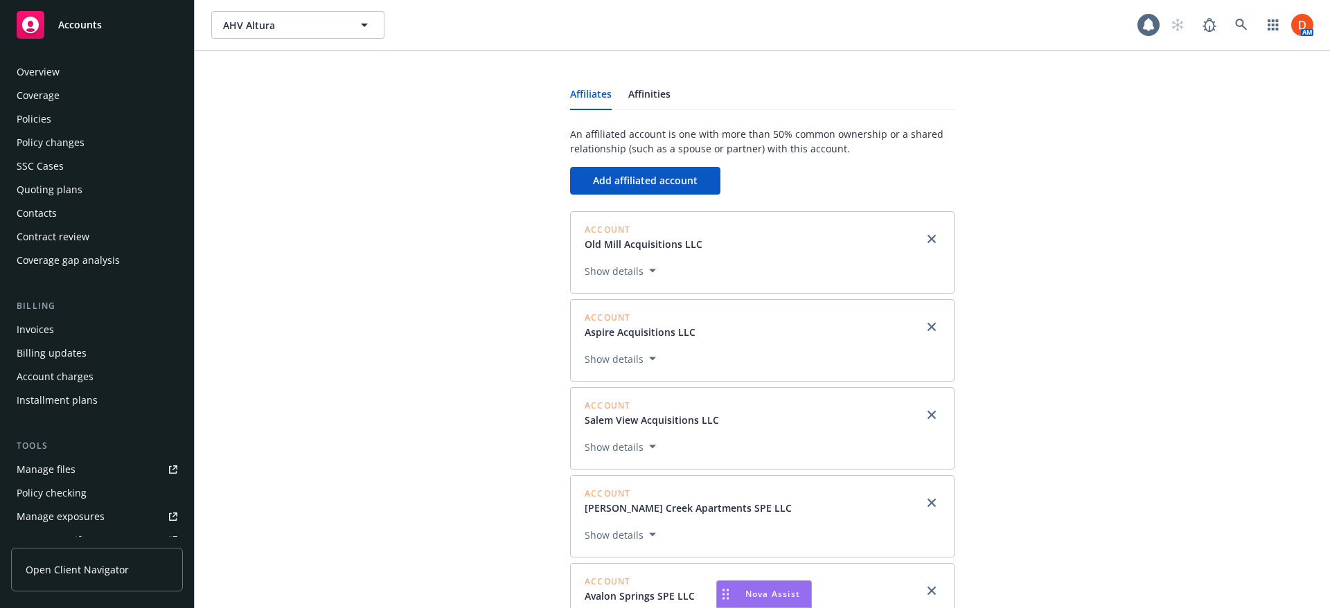
click at [100, 75] on div "Overview" at bounding box center [97, 72] width 161 height 22
